Goal: Task Accomplishment & Management: Manage account settings

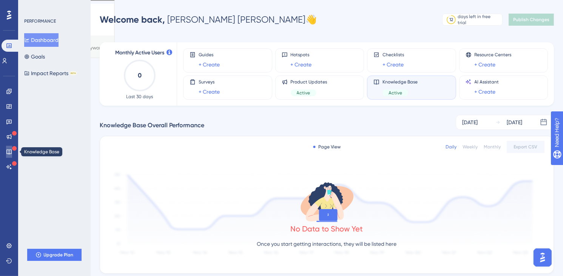
click at [8, 153] on icon at bounding box center [9, 152] width 6 height 6
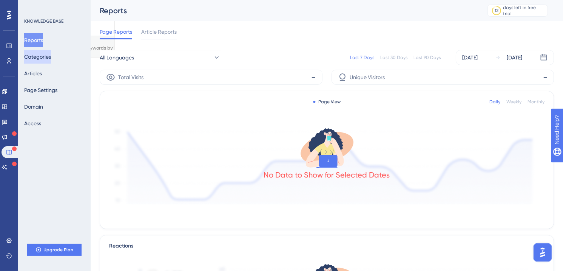
click at [51, 59] on button "Categories" at bounding box center [37, 57] width 27 height 14
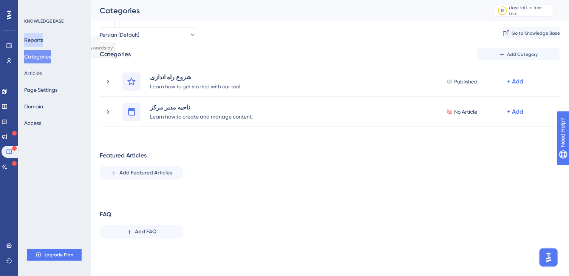
click at [43, 46] on button "Reports" at bounding box center [33, 40] width 19 height 14
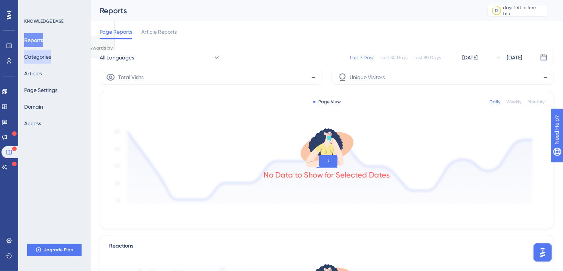
click at [51, 54] on button "Categories" at bounding box center [37, 57] width 27 height 14
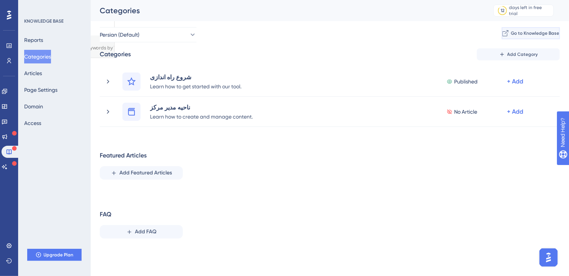
click at [522, 31] on span "Go to Knowledge Base" at bounding box center [535, 33] width 48 height 6
click at [42, 75] on button "Articles" at bounding box center [33, 74] width 18 height 14
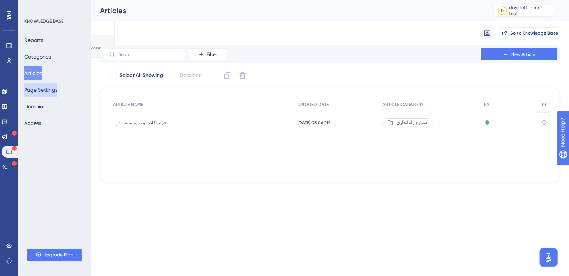
click at [43, 93] on button "Page Settings" at bounding box center [40, 90] width 33 height 14
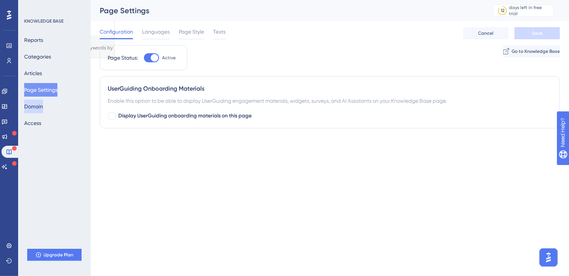
click at [43, 107] on button "Domain" at bounding box center [33, 107] width 19 height 14
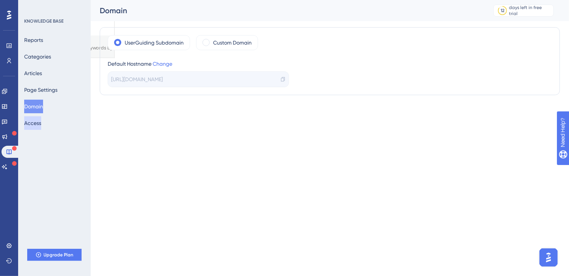
click at [39, 127] on button "Access" at bounding box center [32, 123] width 17 height 14
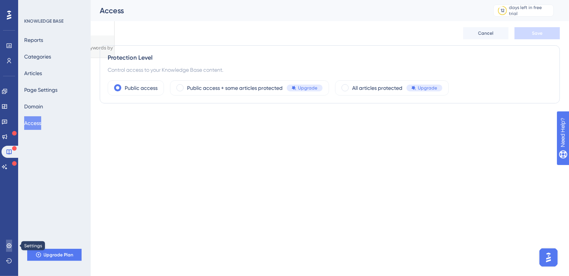
click at [6, 246] on icon at bounding box center [8, 245] width 5 height 5
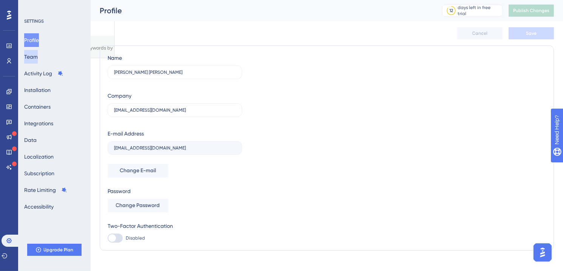
click at [34, 56] on button "Team" at bounding box center [31, 57] width 14 height 14
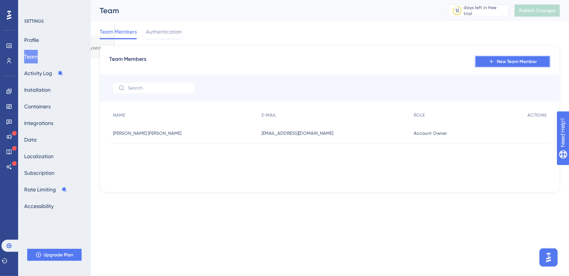
click at [493, 59] on icon at bounding box center [492, 62] width 6 height 6
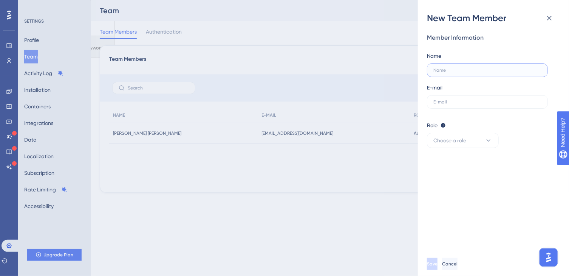
click at [449, 68] on input "text" at bounding box center [487, 70] width 108 height 5
type input "ر"
type input "کارشناس آموزش"
